Goal: Task Accomplishment & Management: Manage account settings

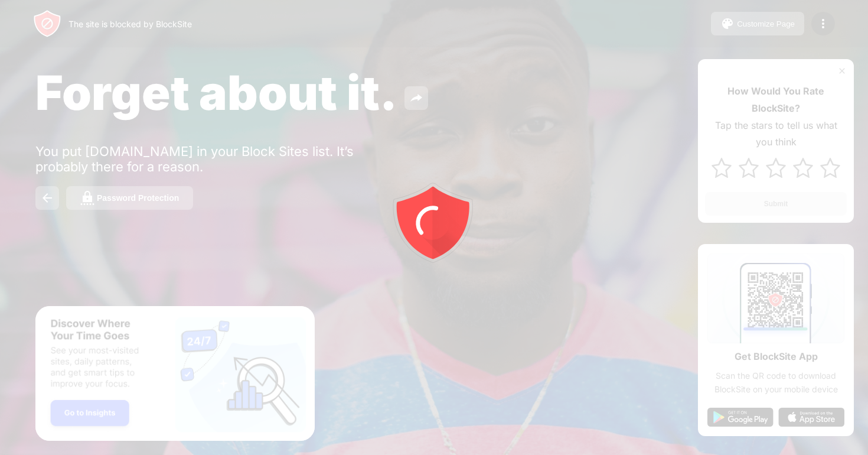
click at [825, 27] on div at bounding box center [434, 227] width 868 height 455
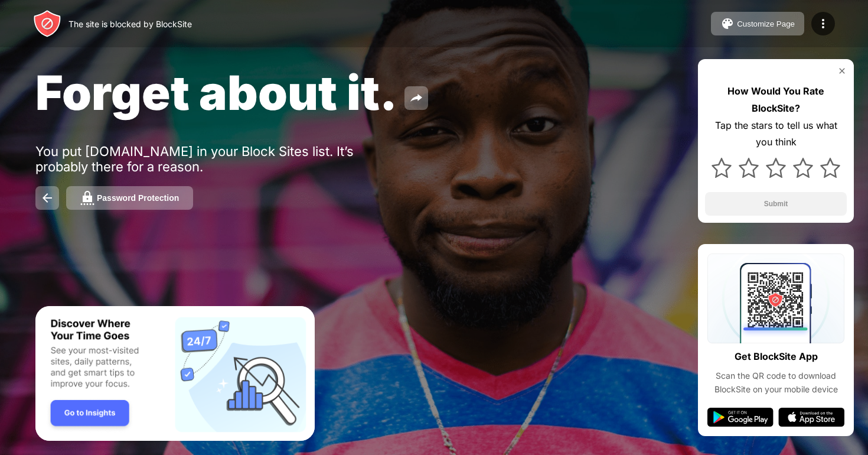
click at [825, 27] on img at bounding box center [823, 24] width 14 height 14
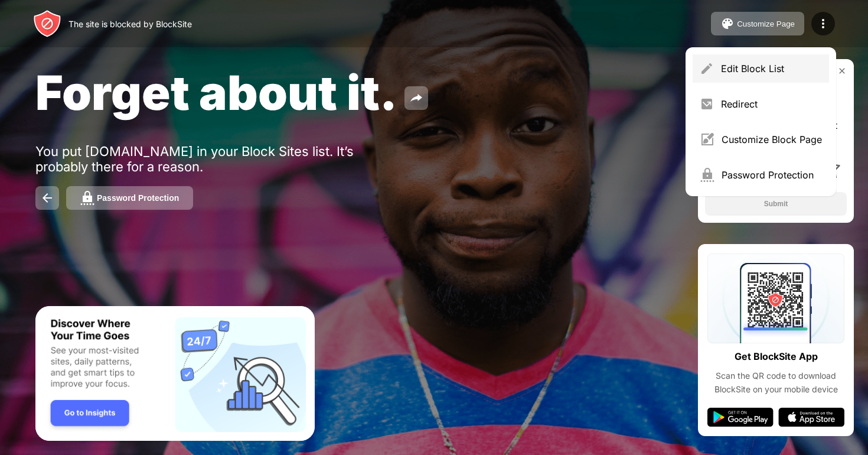
click at [746, 58] on div "Edit Block List" at bounding box center [760, 68] width 136 height 28
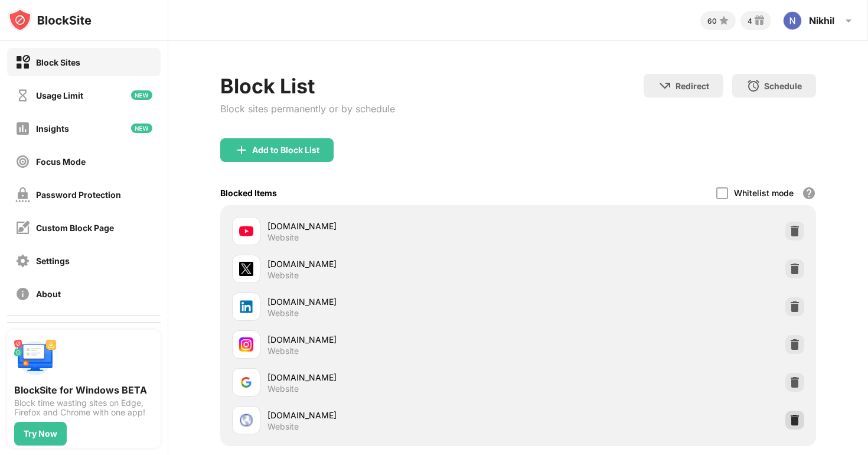
click at [792, 412] on div at bounding box center [794, 419] width 19 height 19
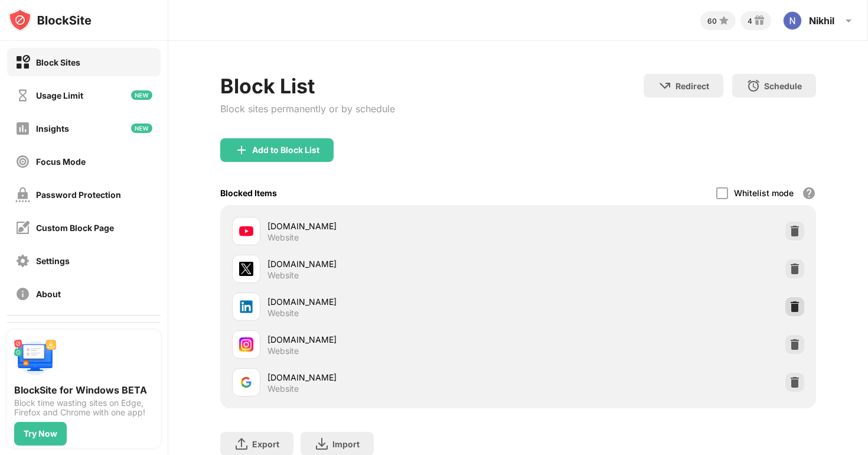
click at [795, 305] on img at bounding box center [795, 306] width 12 height 12
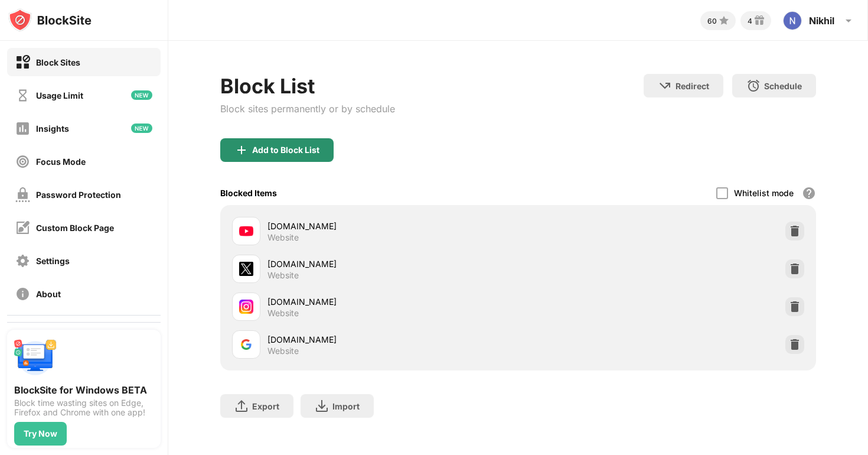
click at [299, 143] on div "Add to Block List" at bounding box center [276, 150] width 113 height 24
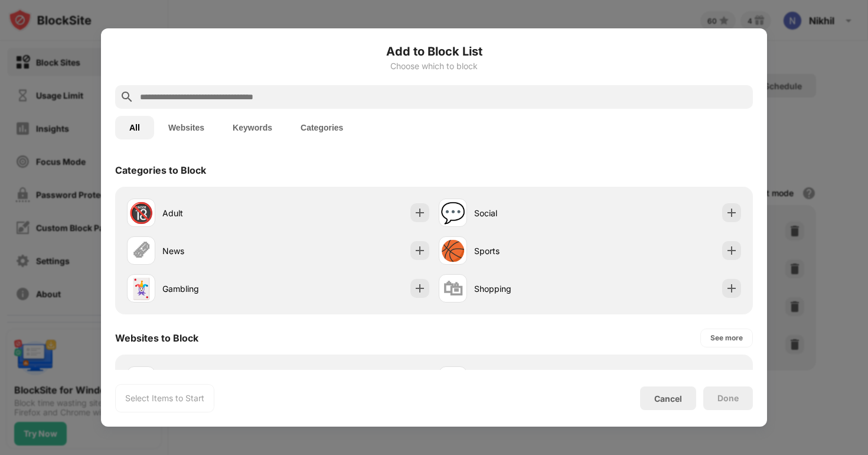
click at [248, 93] on input "text" at bounding box center [443, 97] width 609 height 14
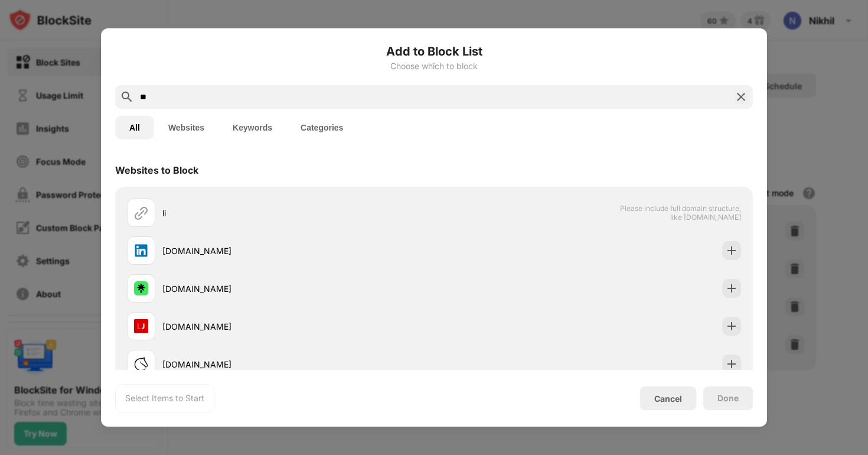
click at [260, 96] on input "**" at bounding box center [434, 97] width 590 height 14
type input "**********"
click at [223, 198] on div "[DOMAIN_NAME]" at bounding box center [433, 213] width 623 height 38
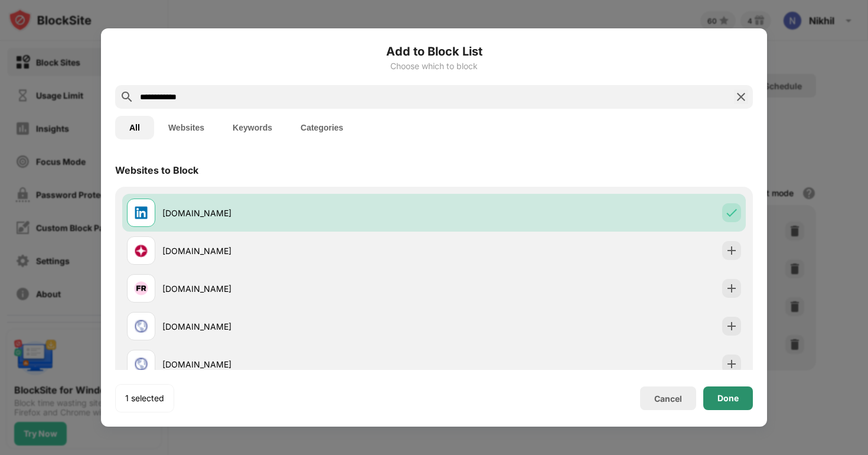
click at [706, 391] on div "Done" at bounding box center [728, 398] width 50 height 24
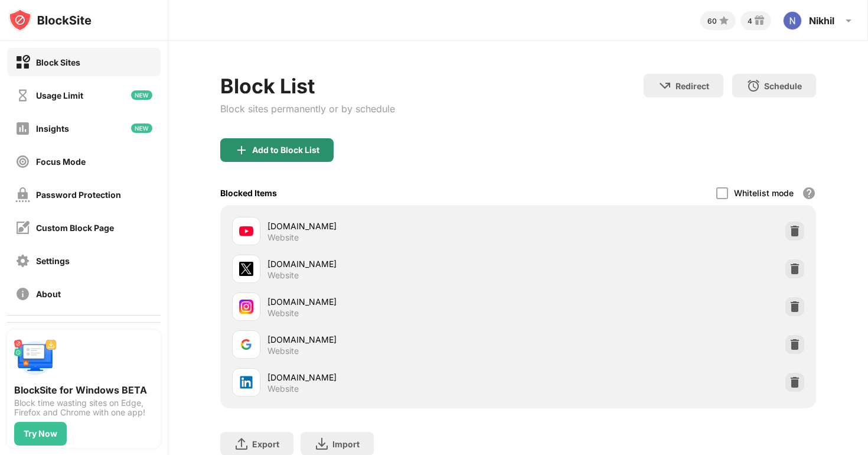
click at [298, 149] on div "Add to Block List" at bounding box center [285, 149] width 67 height 9
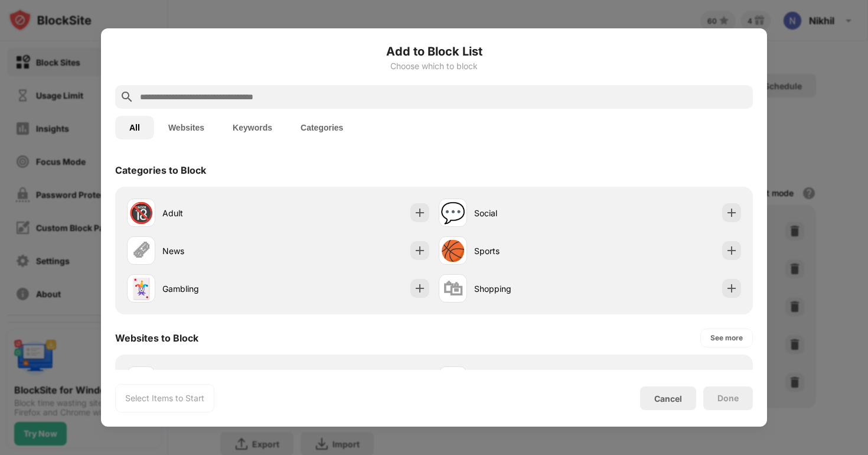
click at [275, 86] on div at bounding box center [434, 97] width 638 height 24
click at [249, 95] on input "text" at bounding box center [443, 97] width 609 height 14
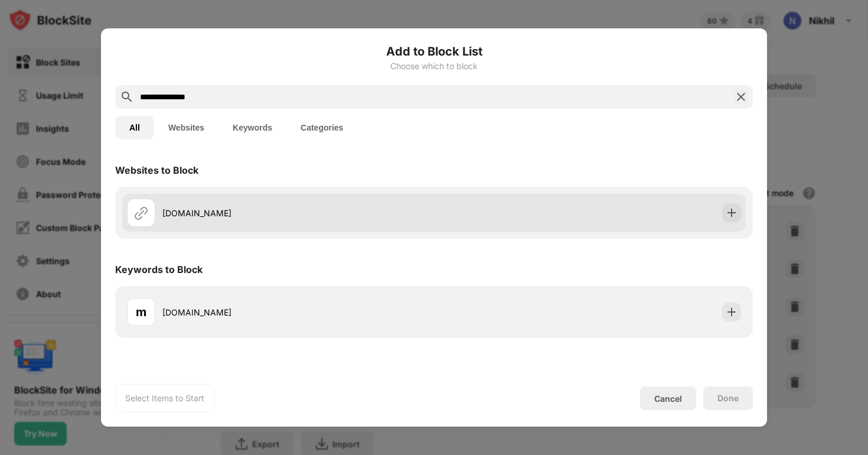
type input "**********"
click at [295, 207] on div "[DOMAIN_NAME]" at bounding box center [298, 213] width 272 height 12
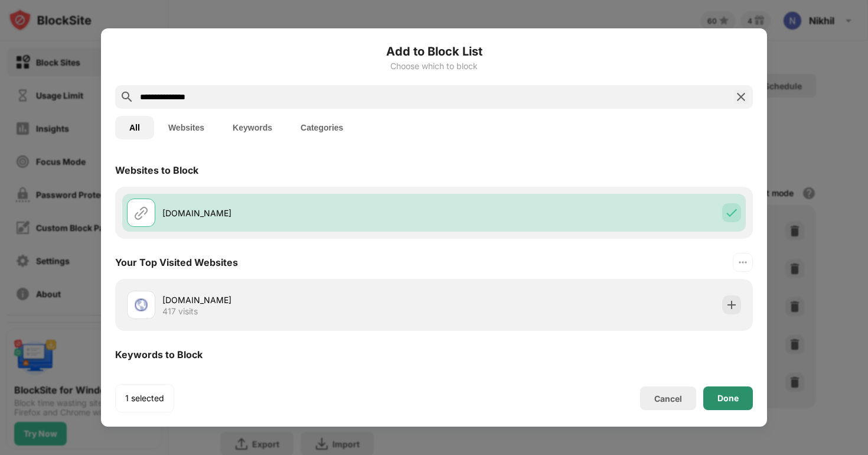
click at [732, 402] on div "Done" at bounding box center [727, 397] width 21 height 9
